Goal: Check status

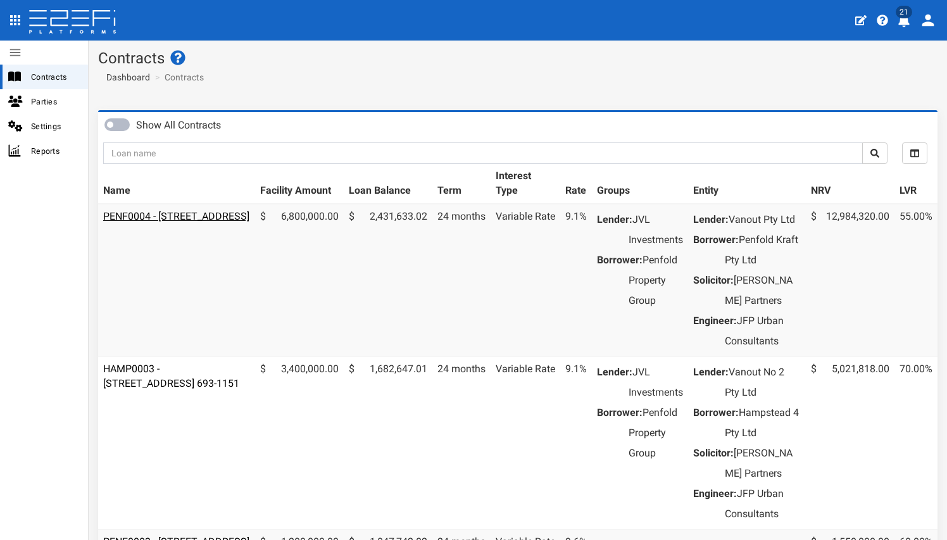
click at [182, 214] on link "PENF0004 - [STREET_ADDRESS]" at bounding box center [176, 216] width 146 height 12
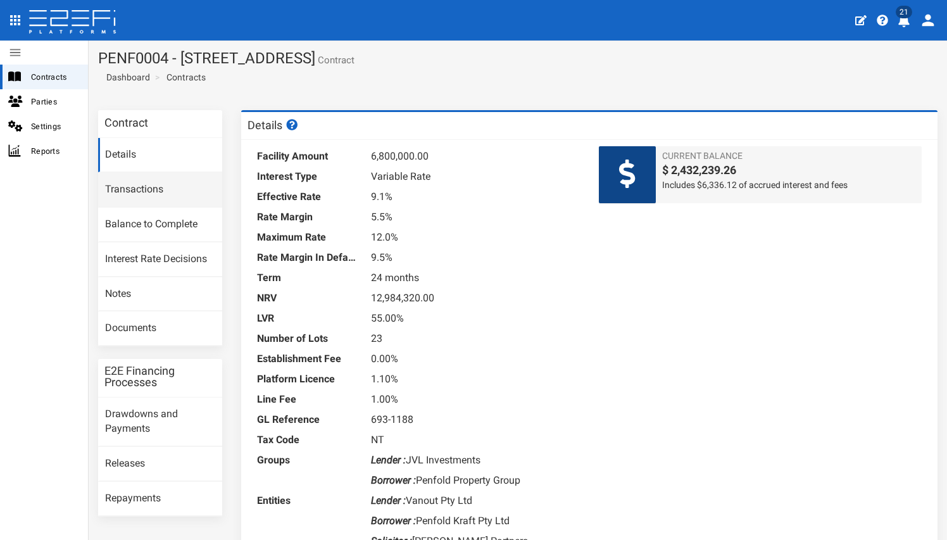
click at [135, 186] on link "Transactions" at bounding box center [160, 190] width 124 height 34
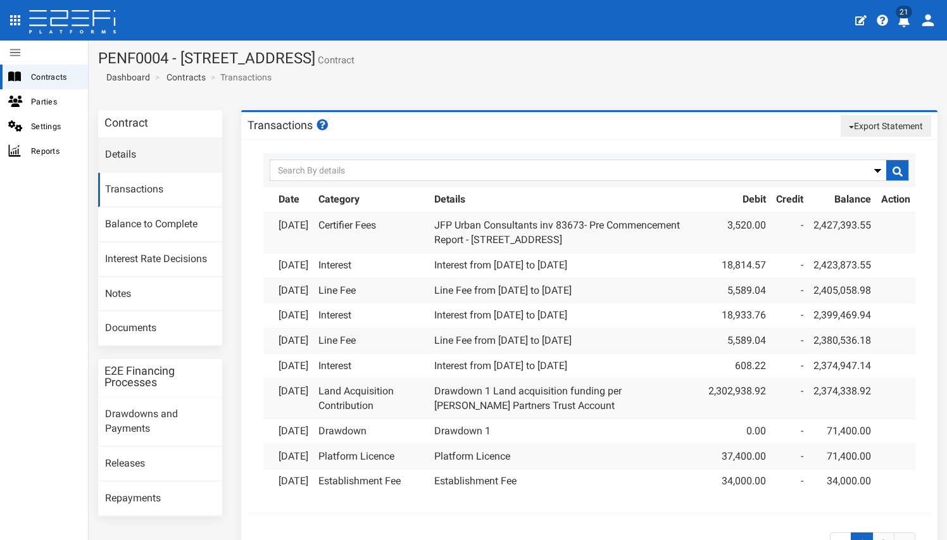
click at [117, 152] on link "Details" at bounding box center [160, 155] width 124 height 34
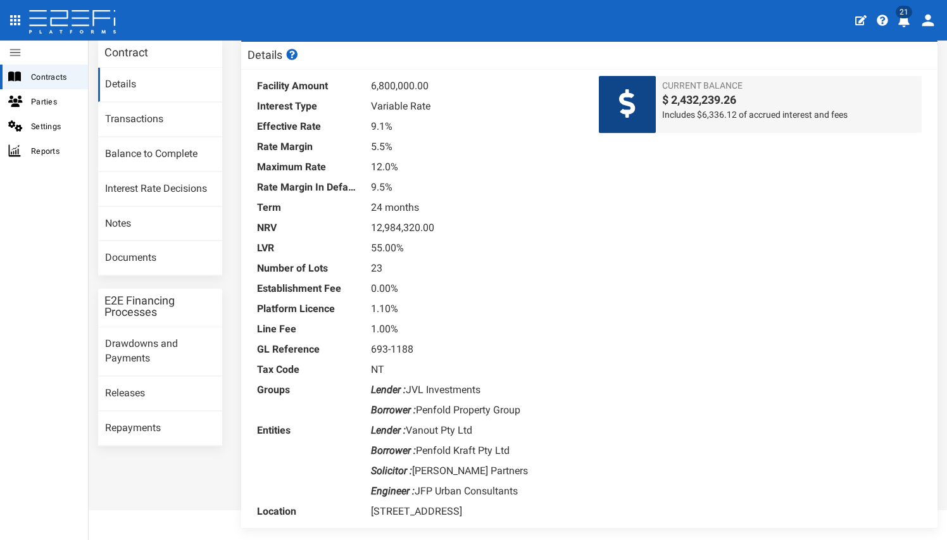
scroll to position [70, 0]
click at [108, 89] on link "Details" at bounding box center [160, 85] width 124 height 34
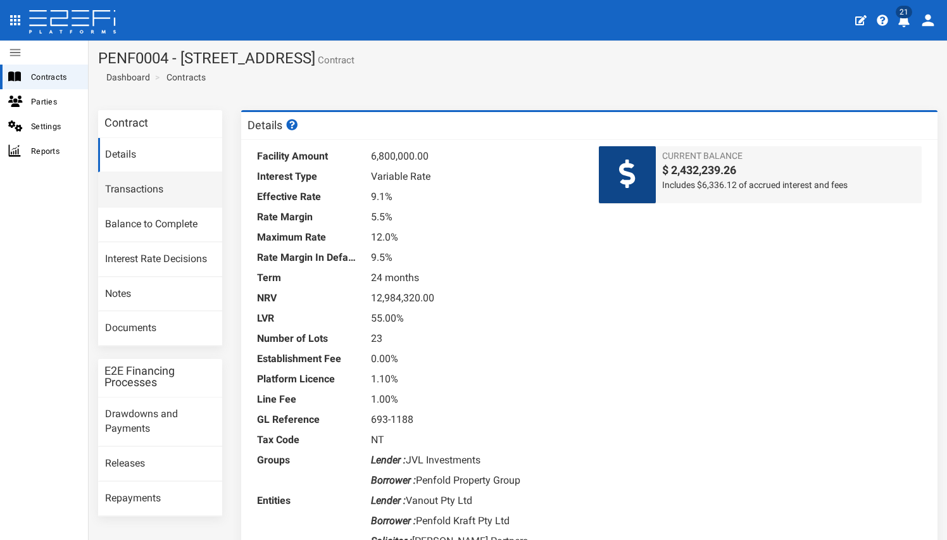
click at [158, 197] on link "Transactions" at bounding box center [160, 190] width 124 height 34
